Goal: Information Seeking & Learning: Learn about a topic

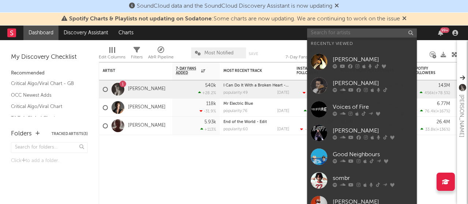
click at [363, 32] on input "text" at bounding box center [362, 33] width 110 height 9
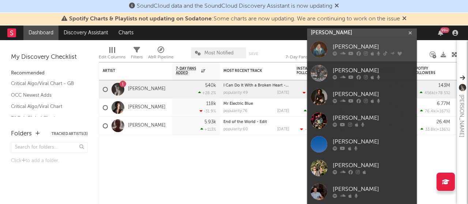
type input "[PERSON_NAME]"
click at [356, 52] on div at bounding box center [373, 54] width 80 height 4
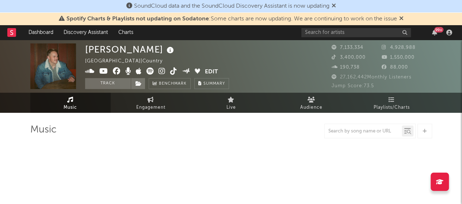
select select "6m"
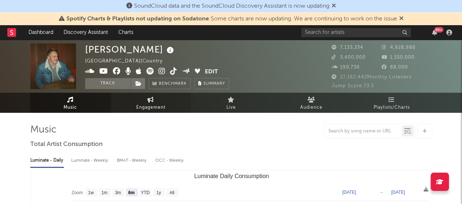
click at [168, 105] on link "Engagement" at bounding box center [151, 103] width 80 height 20
select select "1w"
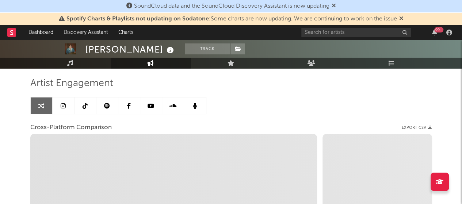
scroll to position [73, 0]
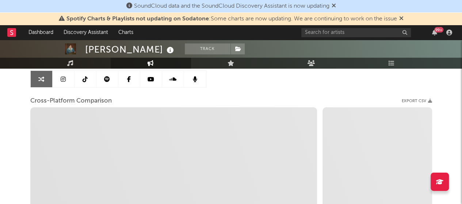
click at [64, 82] on link at bounding box center [64, 79] width 22 height 16
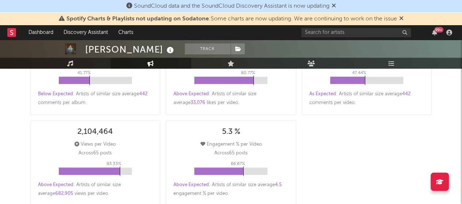
select select "6m"
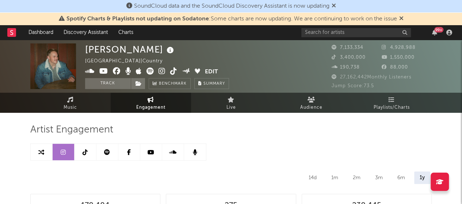
click at [81, 147] on link at bounding box center [86, 152] width 22 height 16
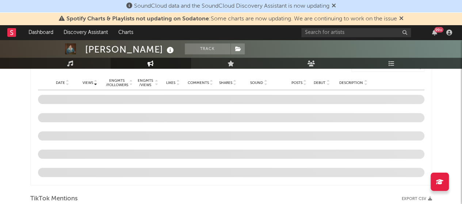
select select "1w"
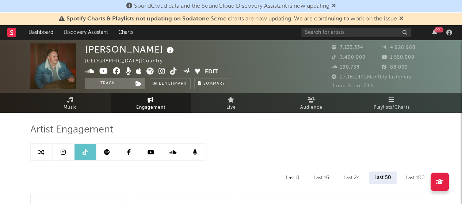
click at [145, 150] on link at bounding box center [151, 152] width 22 height 16
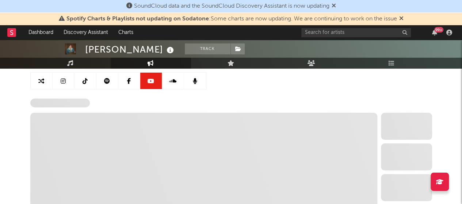
scroll to position [73, 0]
select select "6m"
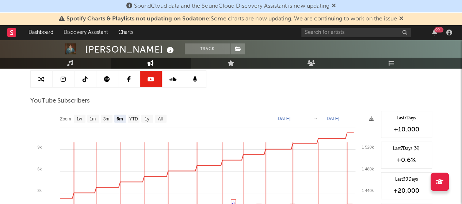
click at [108, 85] on link at bounding box center [108, 79] width 22 height 16
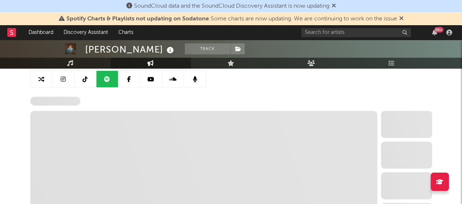
select select "6m"
select select "1w"
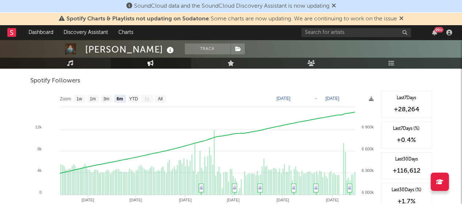
scroll to position [110, 0]
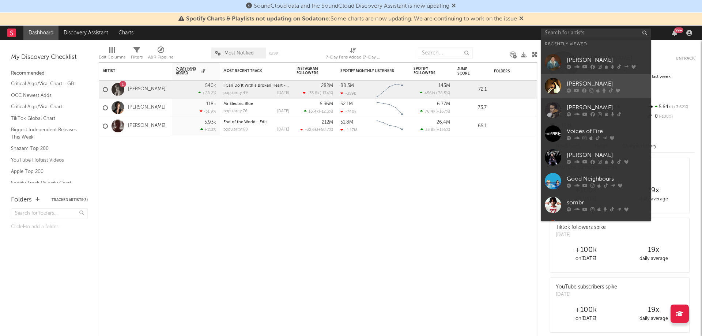
click at [602, 90] on icon at bounding box center [603, 90] width 3 height 4
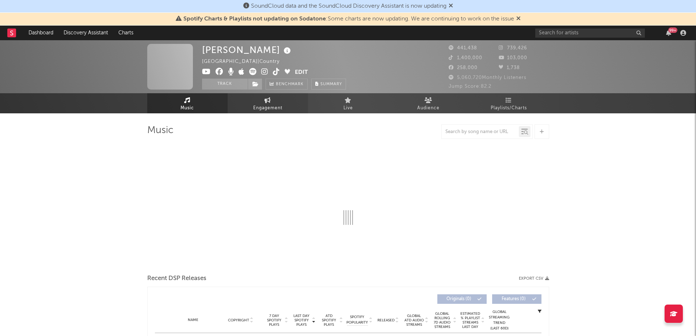
click at [260, 109] on span "Engagement" at bounding box center [267, 108] width 29 height 9
select select "1w"
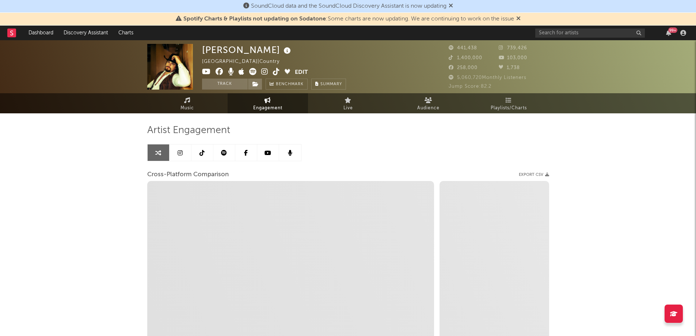
click at [178, 151] on icon at bounding box center [180, 153] width 5 height 6
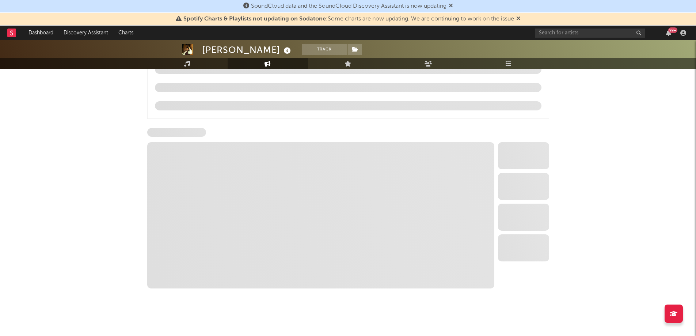
scroll to position [764, 0]
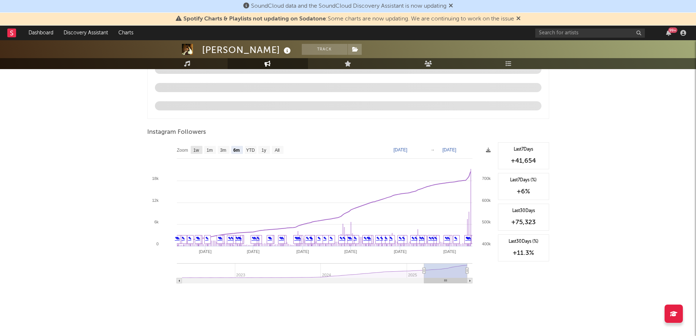
click at [198, 148] on text "1w" at bounding box center [196, 150] width 6 height 5
select select "1w"
type input "[DATE]"
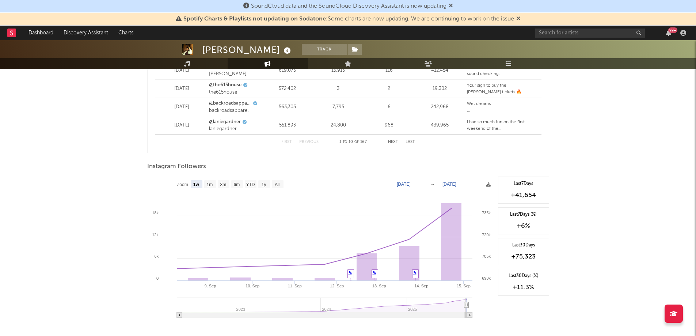
scroll to position [1078, 0]
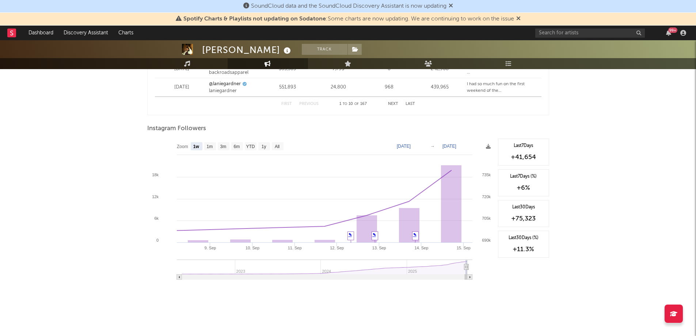
click at [488, 144] on span at bounding box center [488, 147] width 5 height 9
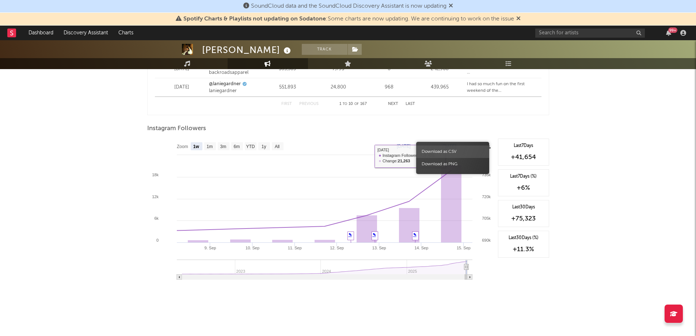
click at [487, 146] on span "Download as CSV" at bounding box center [452, 151] width 73 height 12
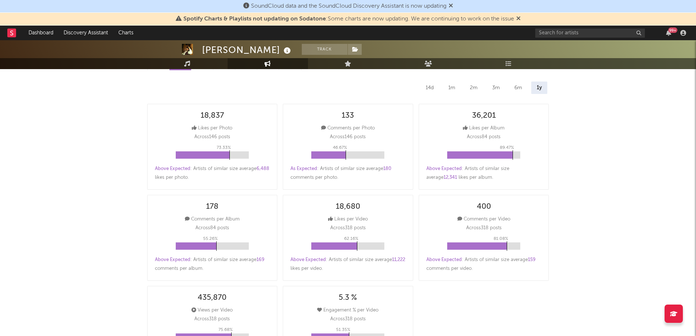
scroll to position [0, 0]
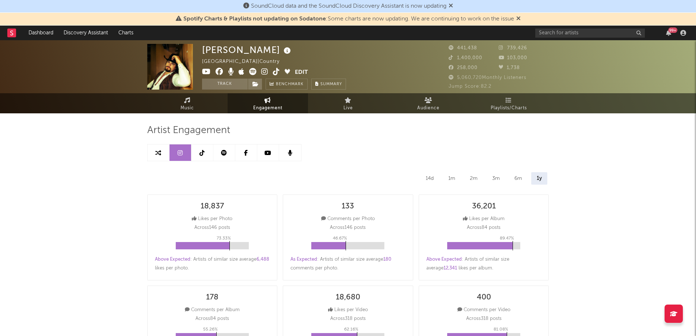
click at [204, 149] on link at bounding box center [203, 152] width 22 height 16
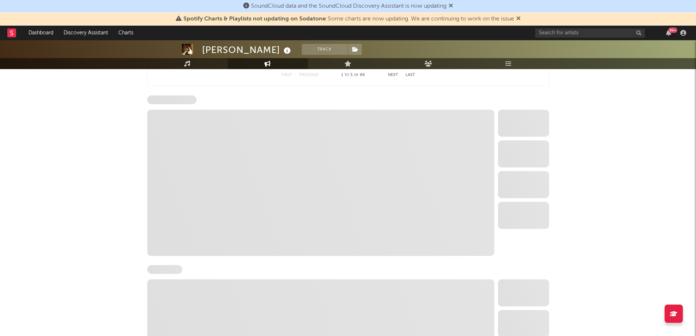
select select "6m"
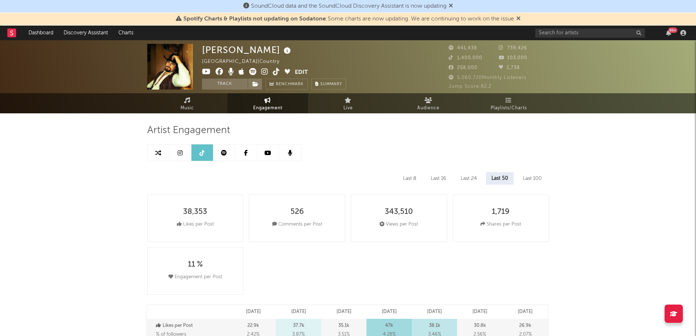
click at [268, 151] on icon at bounding box center [268, 153] width 7 height 6
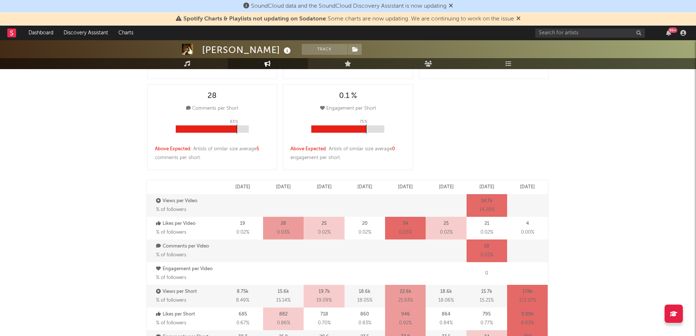
select select "6m"
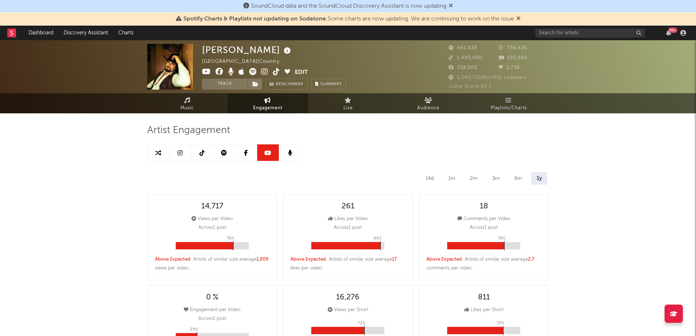
click at [226, 154] on icon at bounding box center [224, 153] width 6 height 6
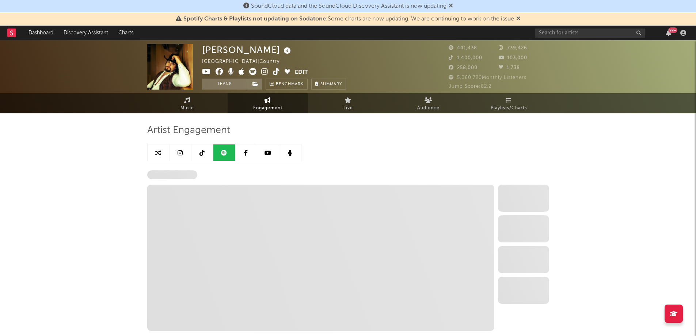
select select "6m"
select select "1w"
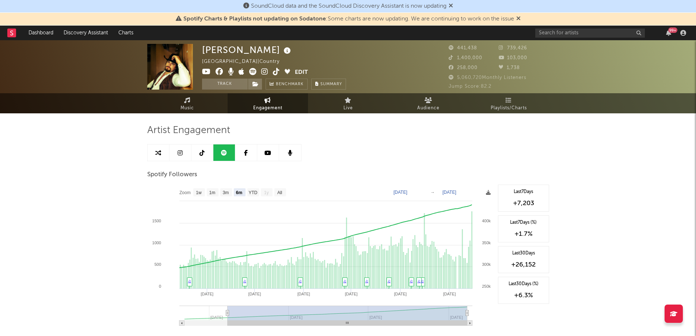
click at [488, 193] on icon at bounding box center [488, 192] width 5 height 5
click at [477, 203] on span "Download as CSV" at bounding box center [452, 201] width 73 height 12
click at [564, 30] on input "text" at bounding box center [591, 33] width 110 height 9
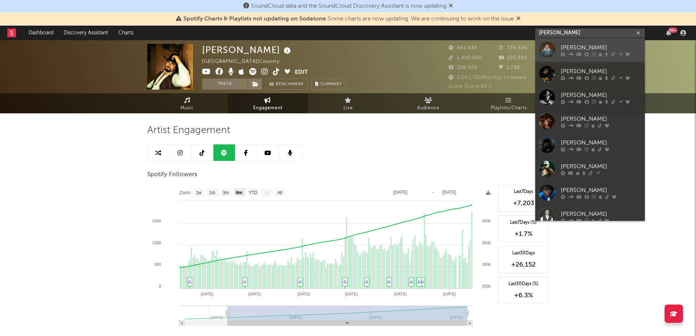
type input "[PERSON_NAME]"
click at [570, 45] on div "[PERSON_NAME]" at bounding box center [601, 47] width 80 height 9
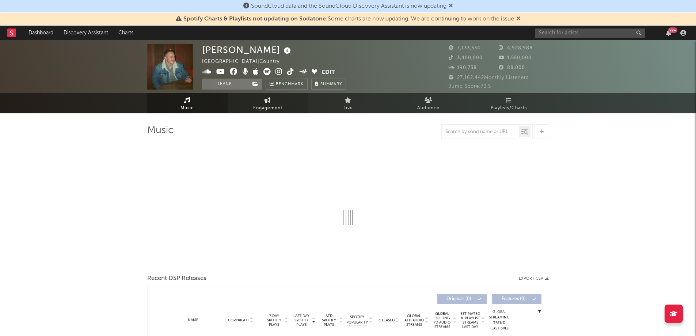
click at [251, 105] on link "Engagement" at bounding box center [268, 103] width 80 height 20
select select "1w"
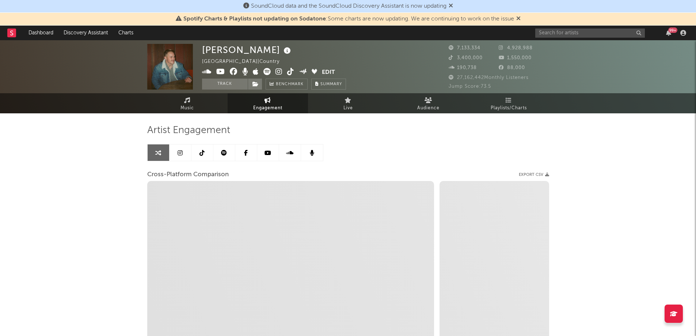
click at [179, 152] on icon at bounding box center [180, 153] width 5 height 6
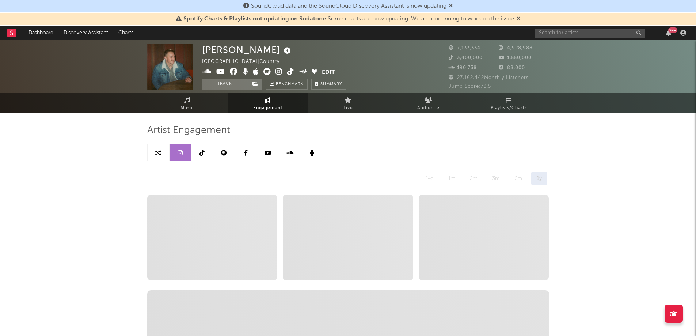
select select "6m"
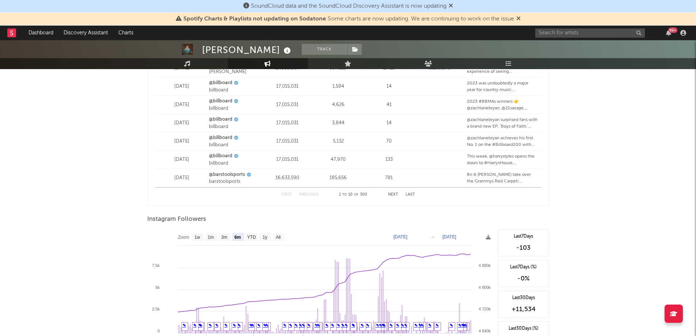
scroll to position [1060, 0]
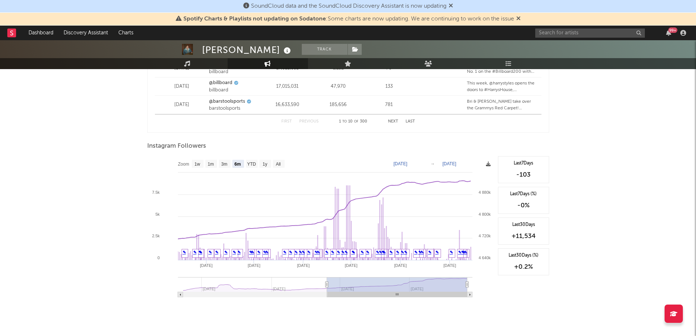
click at [486, 164] on icon at bounding box center [488, 164] width 5 height 5
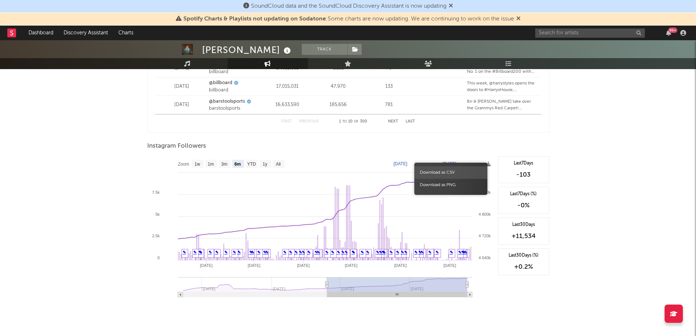
click at [462, 171] on span "Download as CSV" at bounding box center [451, 172] width 73 height 12
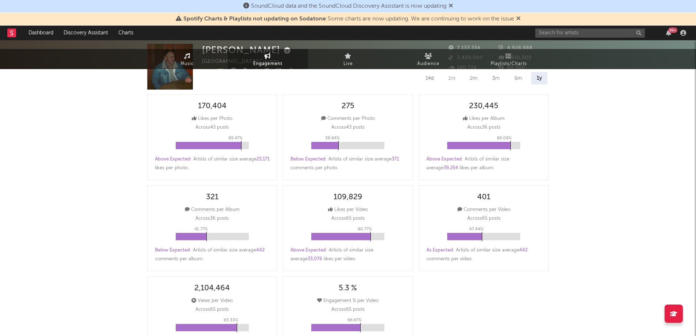
scroll to position [0, 0]
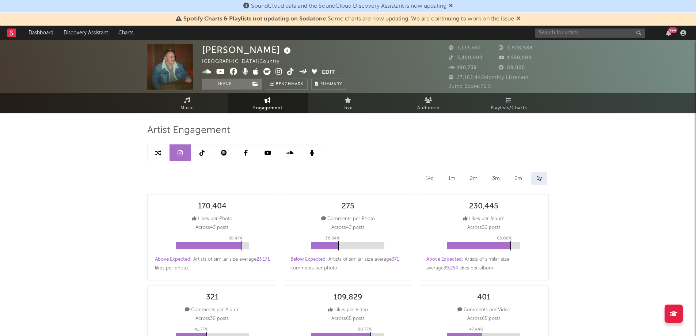
click at [268, 148] on link at bounding box center [268, 152] width 22 height 16
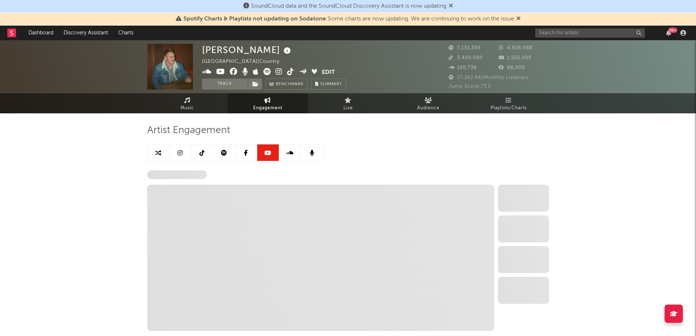
select select "6m"
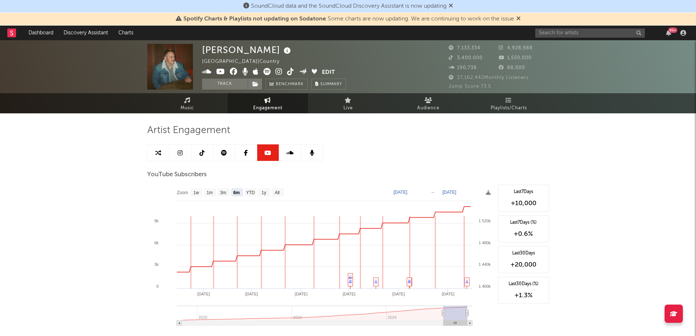
click at [223, 153] on icon at bounding box center [224, 153] width 6 height 6
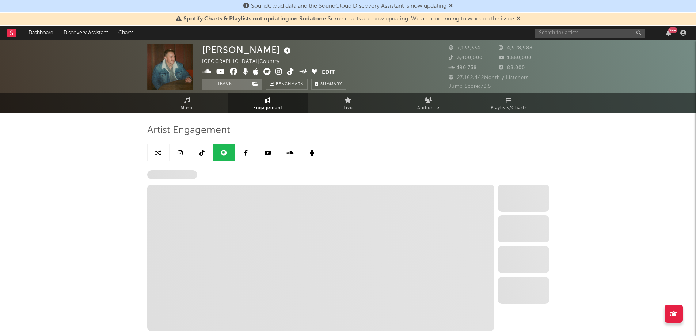
select select "6m"
select select "1w"
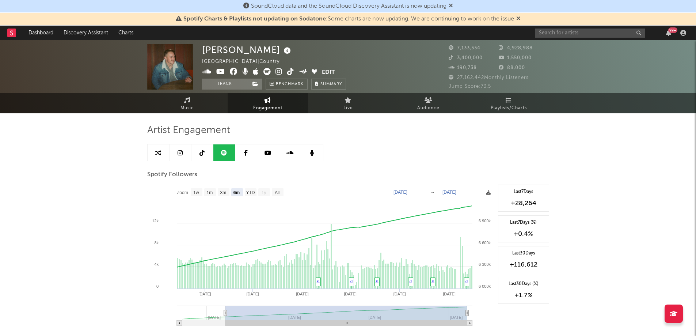
click at [487, 193] on icon at bounding box center [488, 192] width 5 height 5
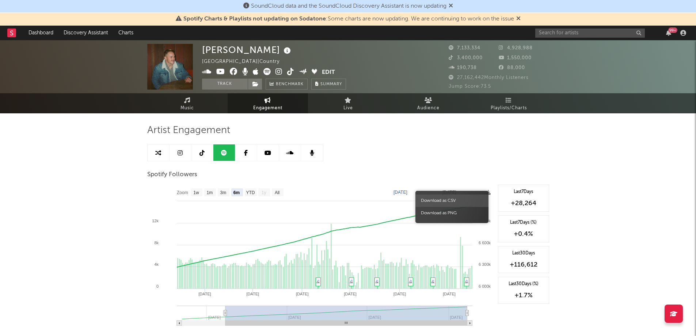
click at [476, 198] on span "Download as CSV" at bounding box center [452, 200] width 73 height 12
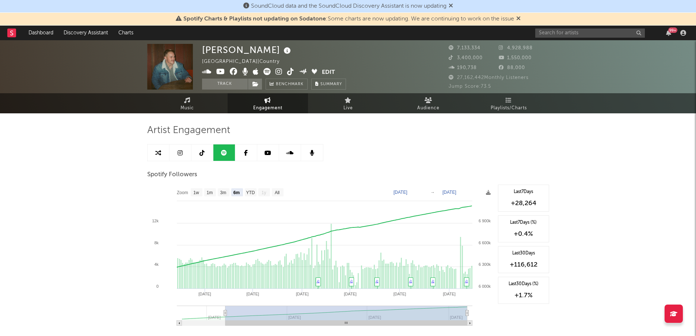
drag, startPoint x: 663, startPoint y: 217, endPoint x: 652, endPoint y: 216, distance: 11.0
click at [570, 36] on input "text" at bounding box center [591, 33] width 110 height 9
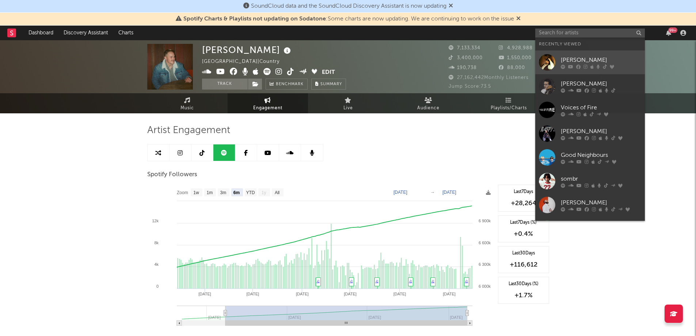
click at [613, 60] on div "[PERSON_NAME]" at bounding box center [601, 60] width 80 height 9
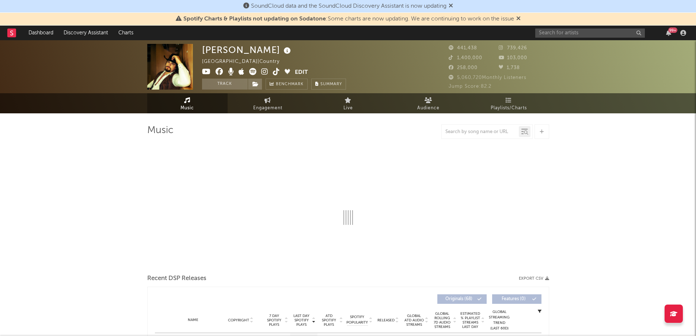
select select "6m"
